Goal: Information Seeking & Learning: Learn about a topic

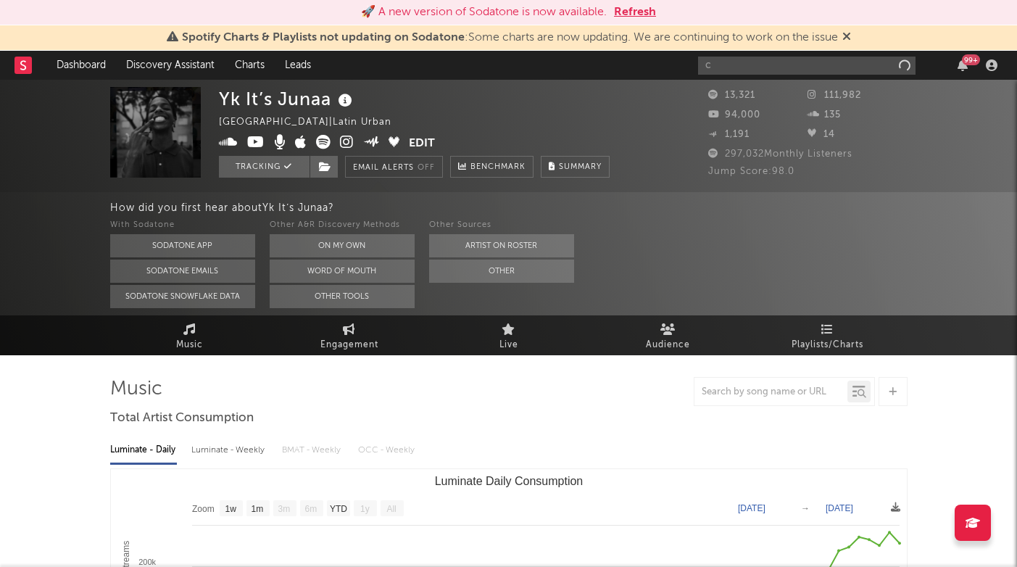
select select "1w"
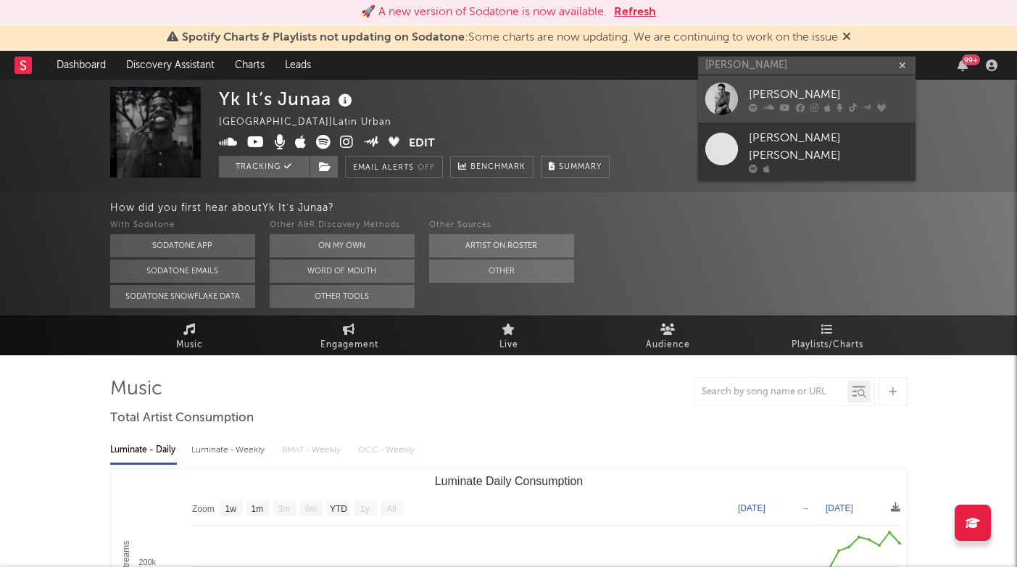
type input "[PERSON_NAME]"
click at [776, 93] on div "Cameron Whitcomb" at bounding box center [827, 93] width 159 height 17
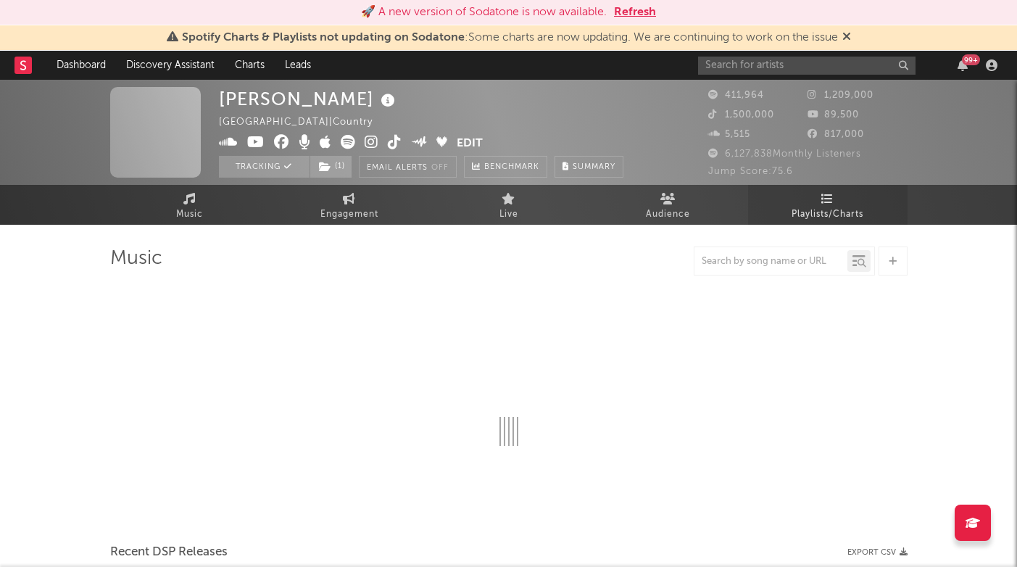
click at [830, 208] on span "Playlists/Charts" at bounding box center [827, 214] width 72 height 17
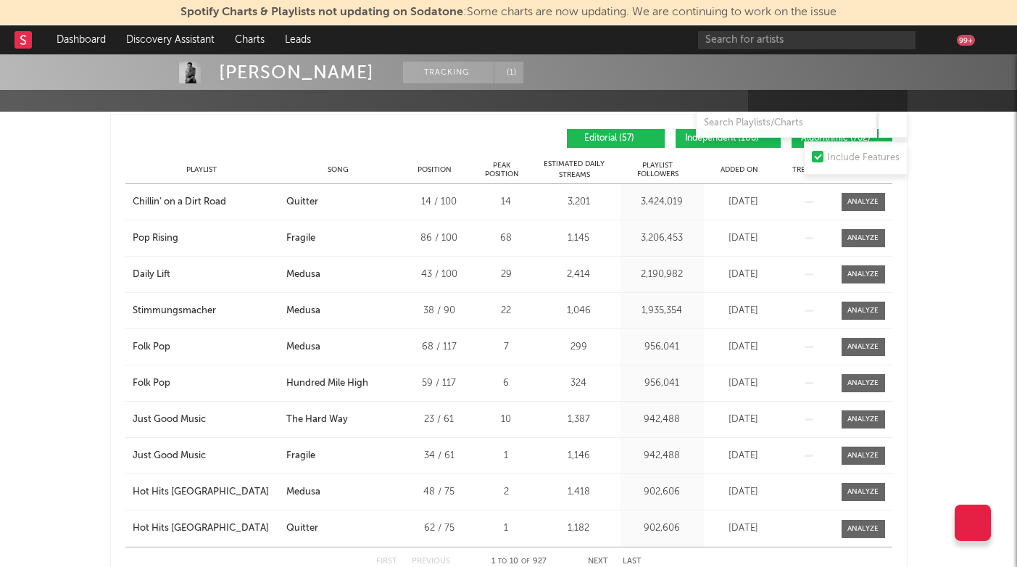
scroll to position [583, 0]
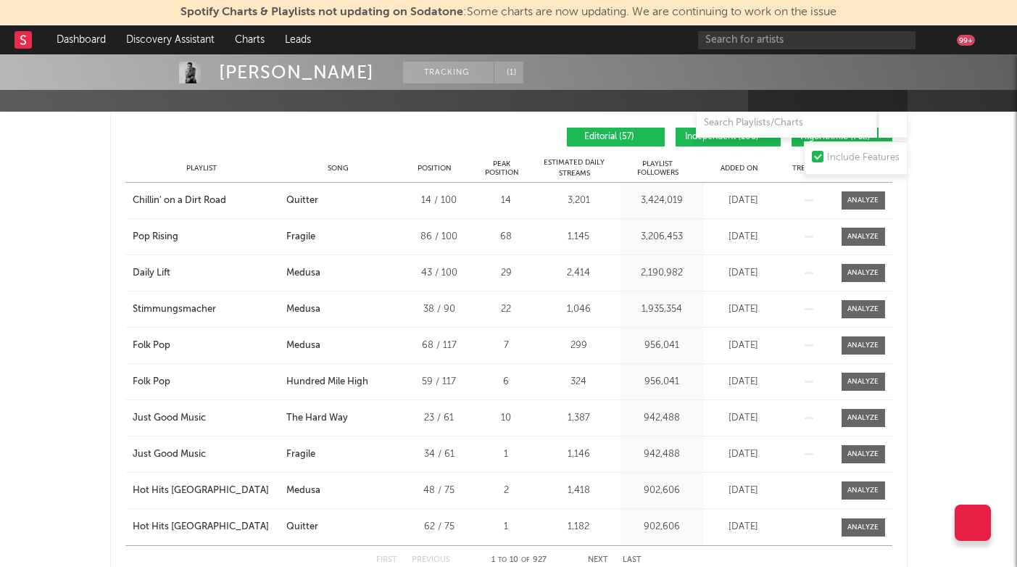
click at [746, 168] on span "Added On" at bounding box center [739, 168] width 38 height 9
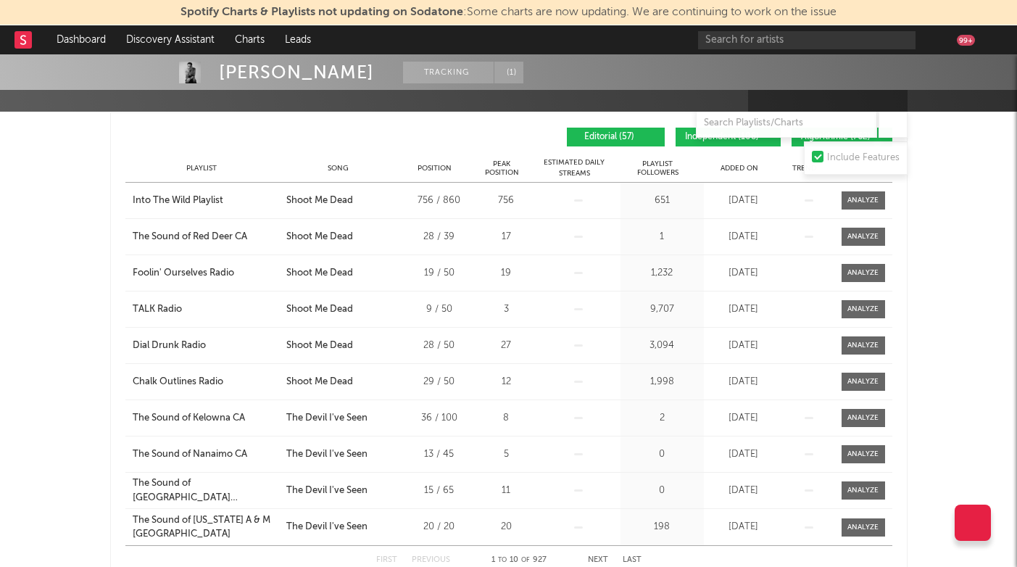
click at [746, 168] on span "Added On" at bounding box center [739, 168] width 38 height 9
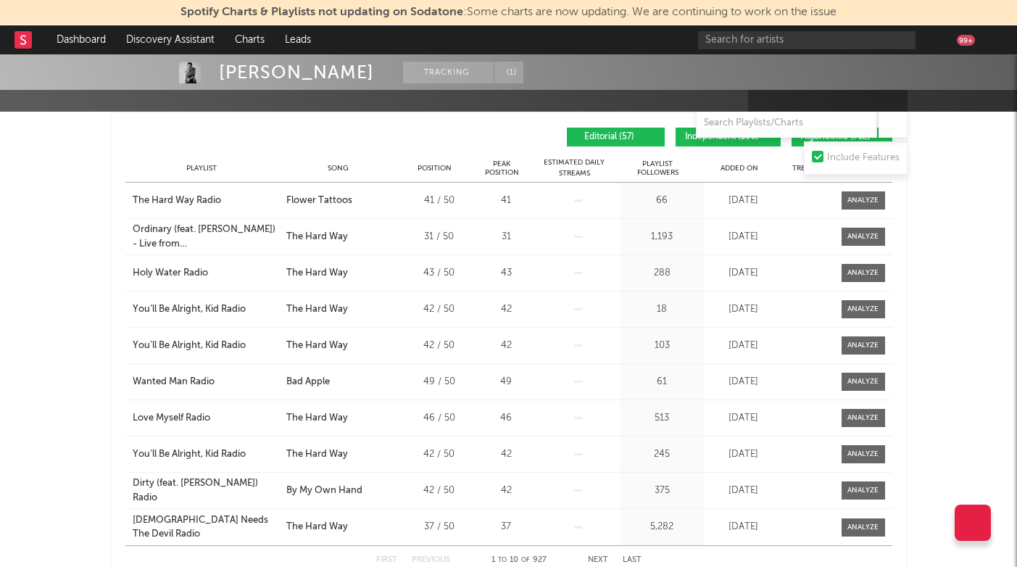
click at [746, 168] on span "Added On" at bounding box center [739, 168] width 38 height 9
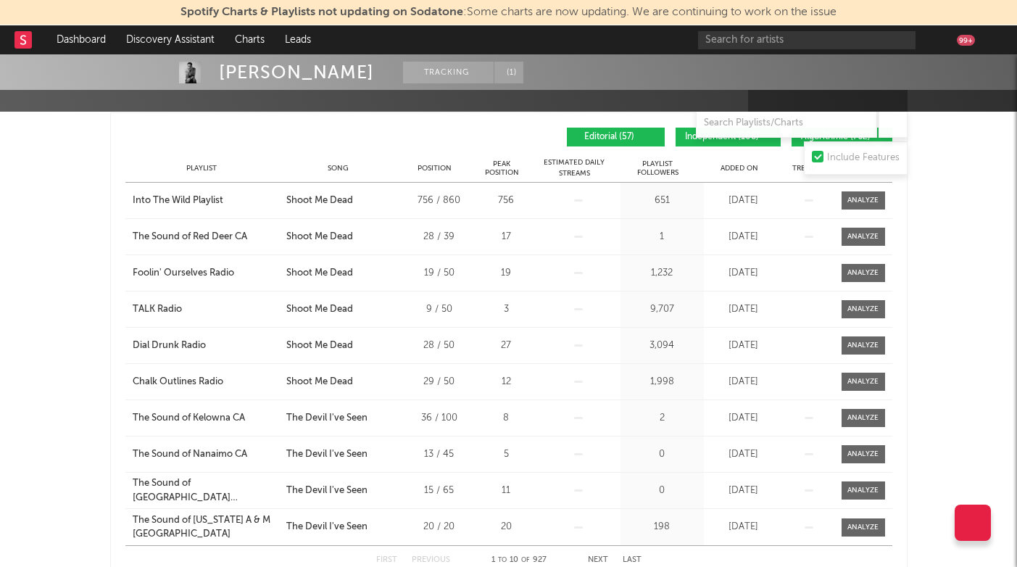
click at [746, 168] on span "Added On" at bounding box center [739, 168] width 38 height 9
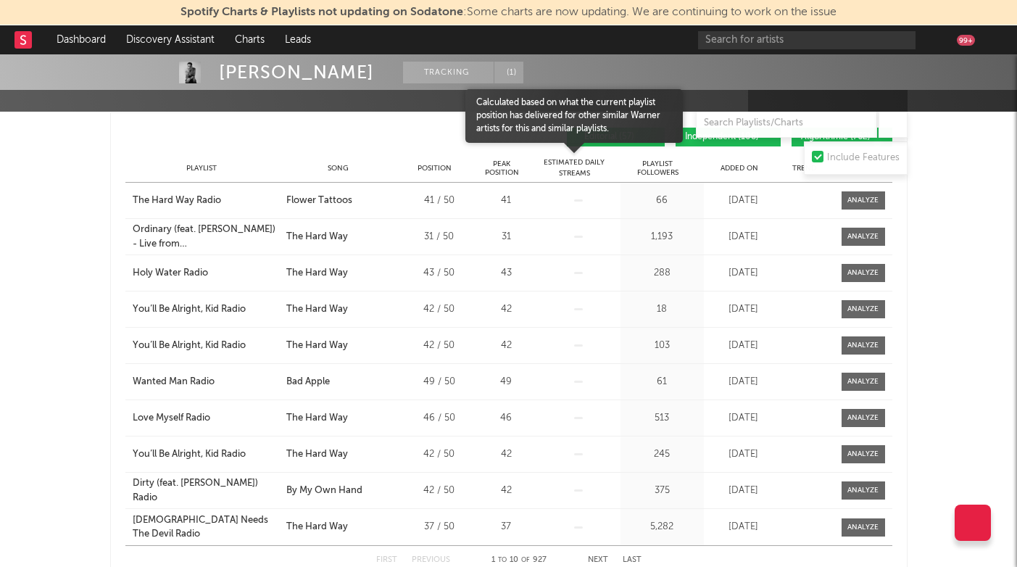
click at [564, 167] on span "Estimated Daily Streams" at bounding box center [574, 168] width 67 height 22
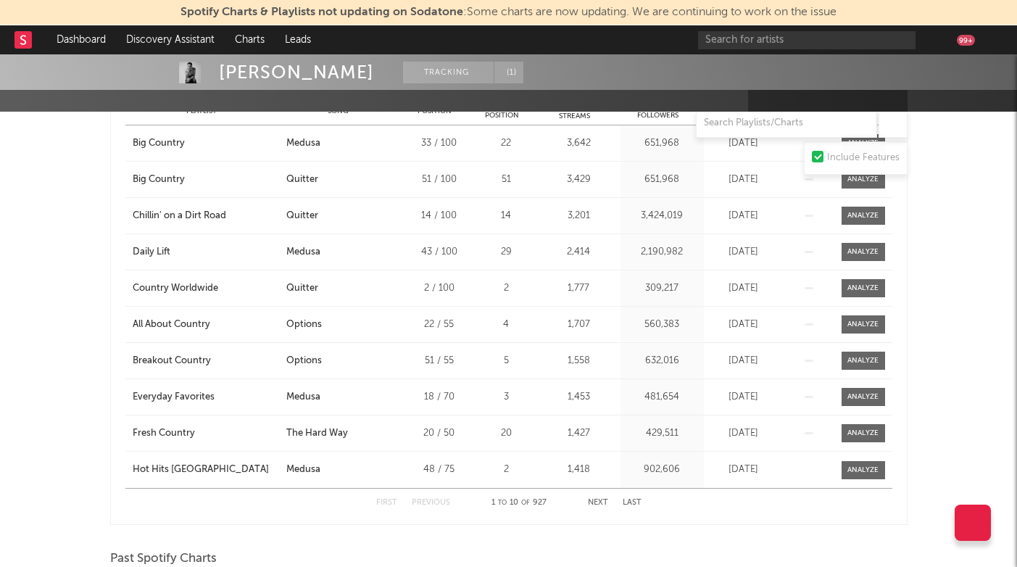
scroll to position [696, 0]
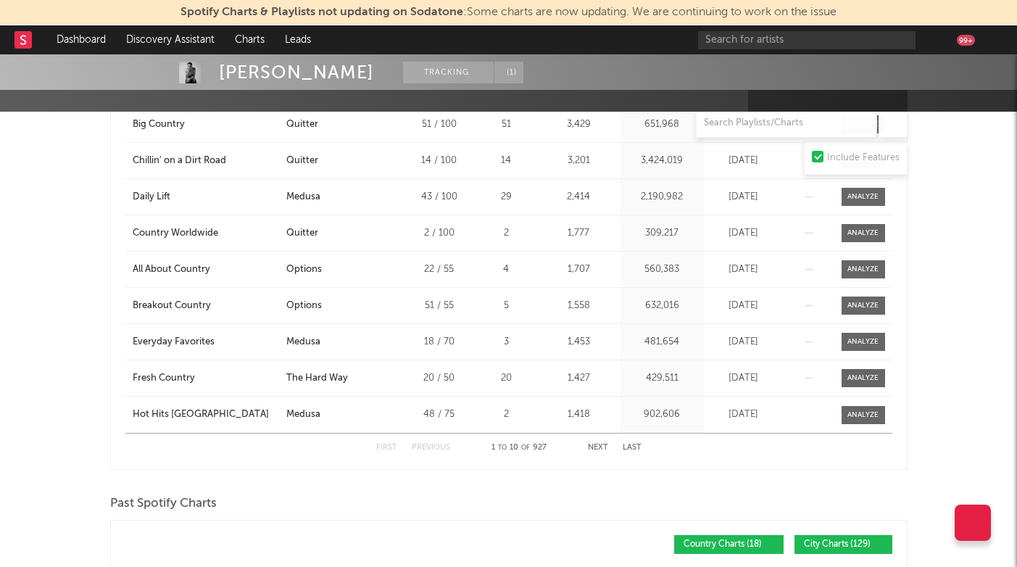
click at [593, 448] on button "Next" at bounding box center [598, 447] width 20 height 8
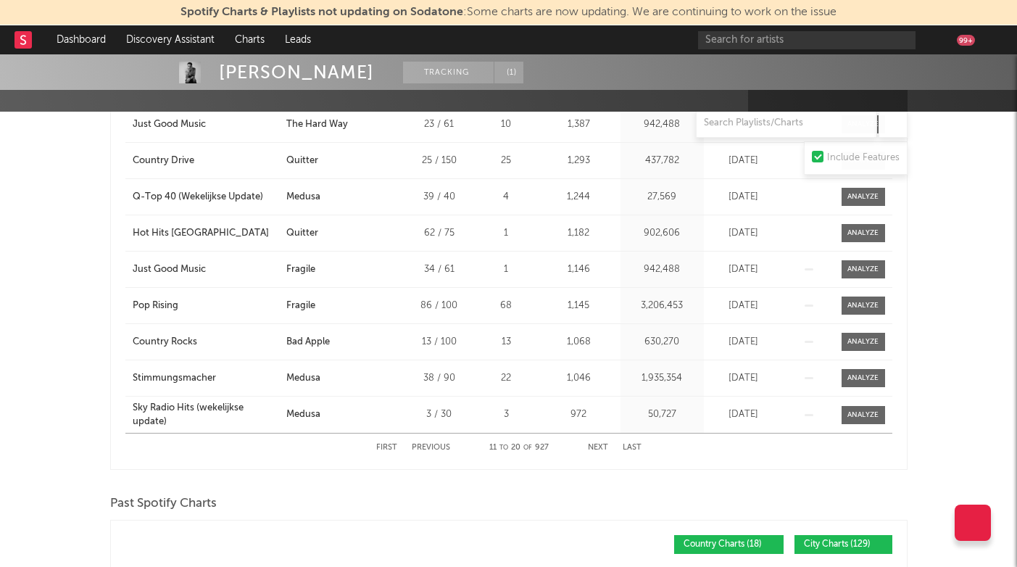
scroll to position [588, 0]
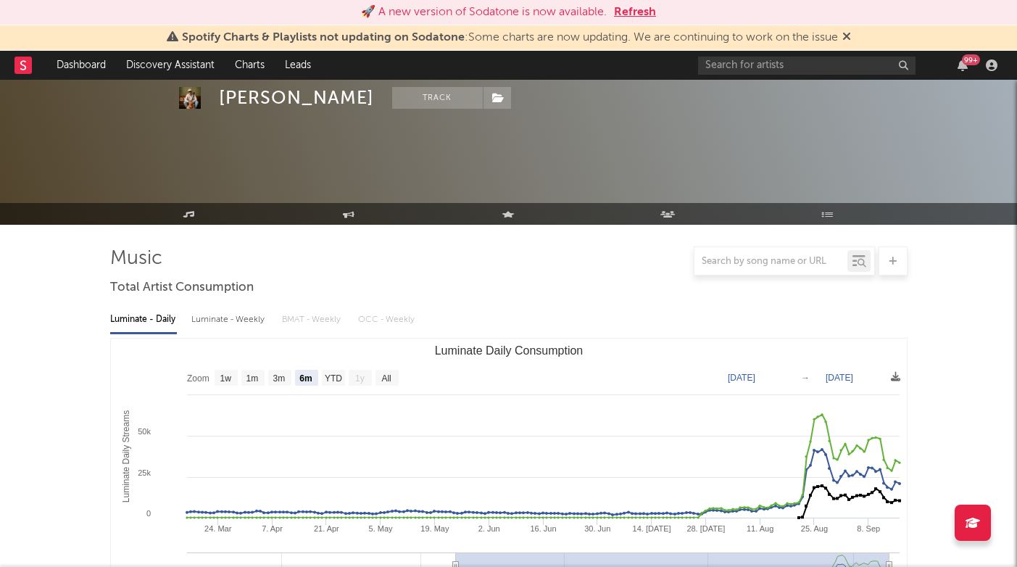
select select "6m"
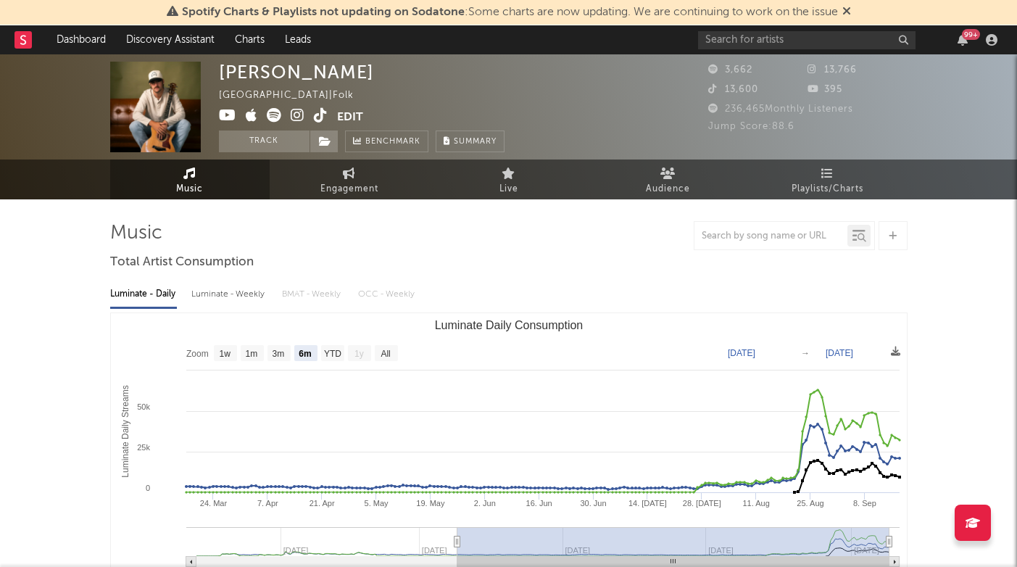
select select "6m"
